Goal: Navigation & Orientation: Find specific page/section

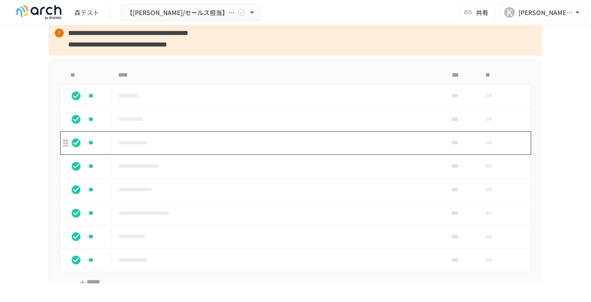
scroll to position [808, 0]
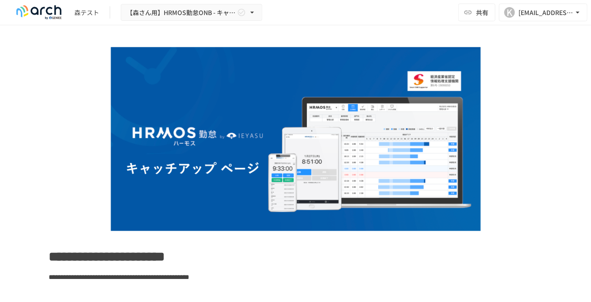
scroll to position [8807, 0]
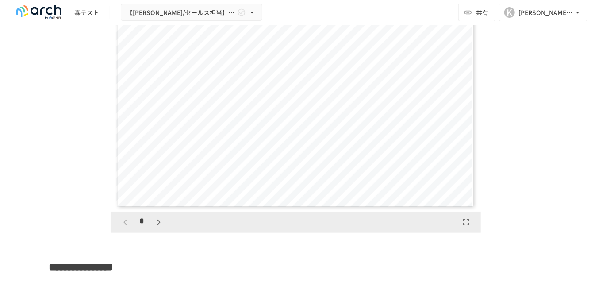
scroll to position [1494, 0]
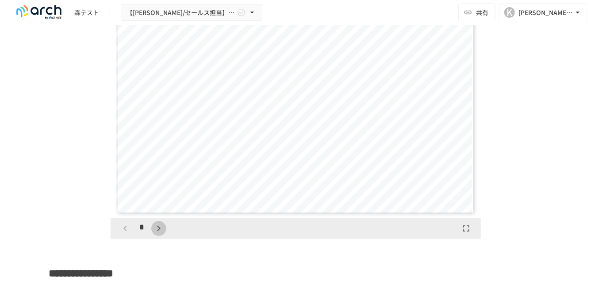
click at [158, 233] on icon "button" at bounding box center [159, 228] width 11 height 11
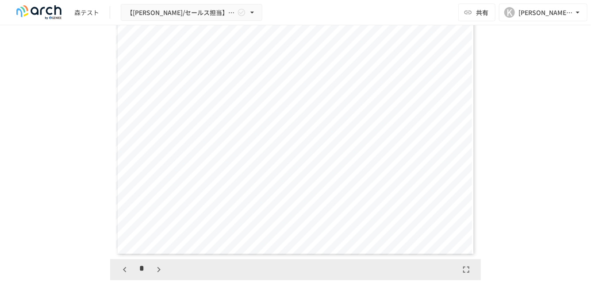
scroll to position [1453, 0]
click at [165, 274] on button "button" at bounding box center [158, 268] width 15 height 15
click at [166, 274] on button "button" at bounding box center [158, 268] width 15 height 15
click at [128, 274] on icon "button" at bounding box center [124, 269] width 11 height 11
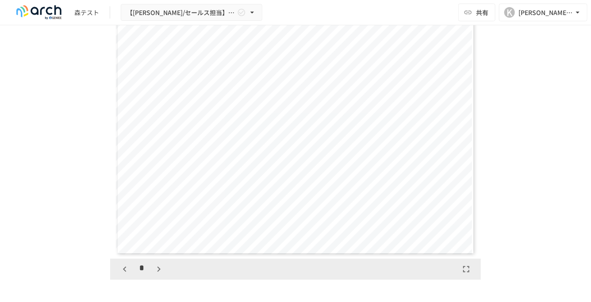
click at [128, 274] on icon "button" at bounding box center [124, 269] width 11 height 11
click at [122, 274] on icon "button" at bounding box center [124, 269] width 11 height 11
click at [155, 274] on icon "button" at bounding box center [159, 269] width 11 height 11
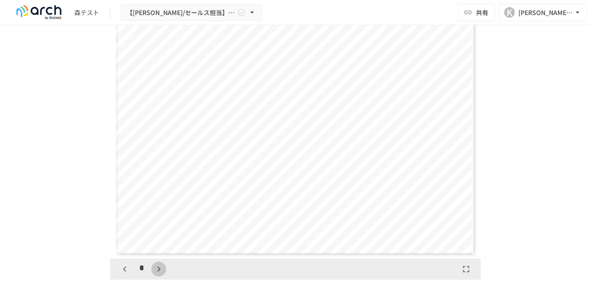
click at [155, 274] on icon "button" at bounding box center [159, 269] width 11 height 11
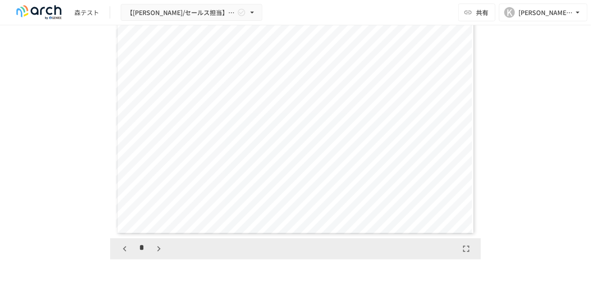
scroll to position [1485, 0]
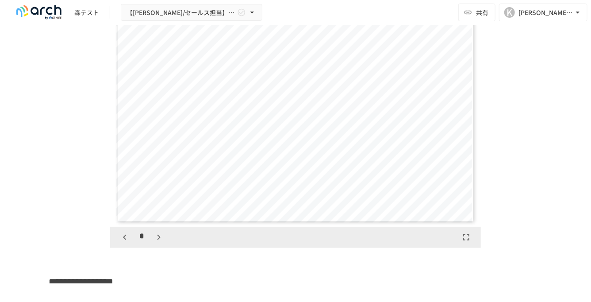
click at [161, 242] on icon "button" at bounding box center [159, 237] width 11 height 11
click at [132, 245] on button "button" at bounding box center [124, 237] width 15 height 15
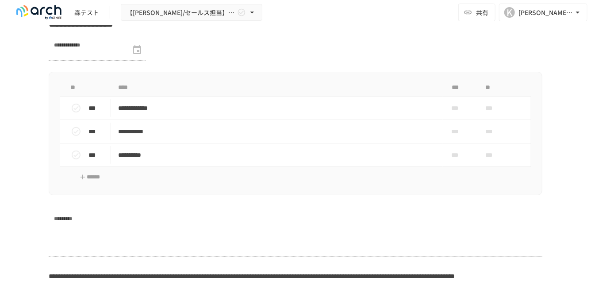
scroll to position [1726, 0]
